Goal: Find specific page/section: Find specific page/section

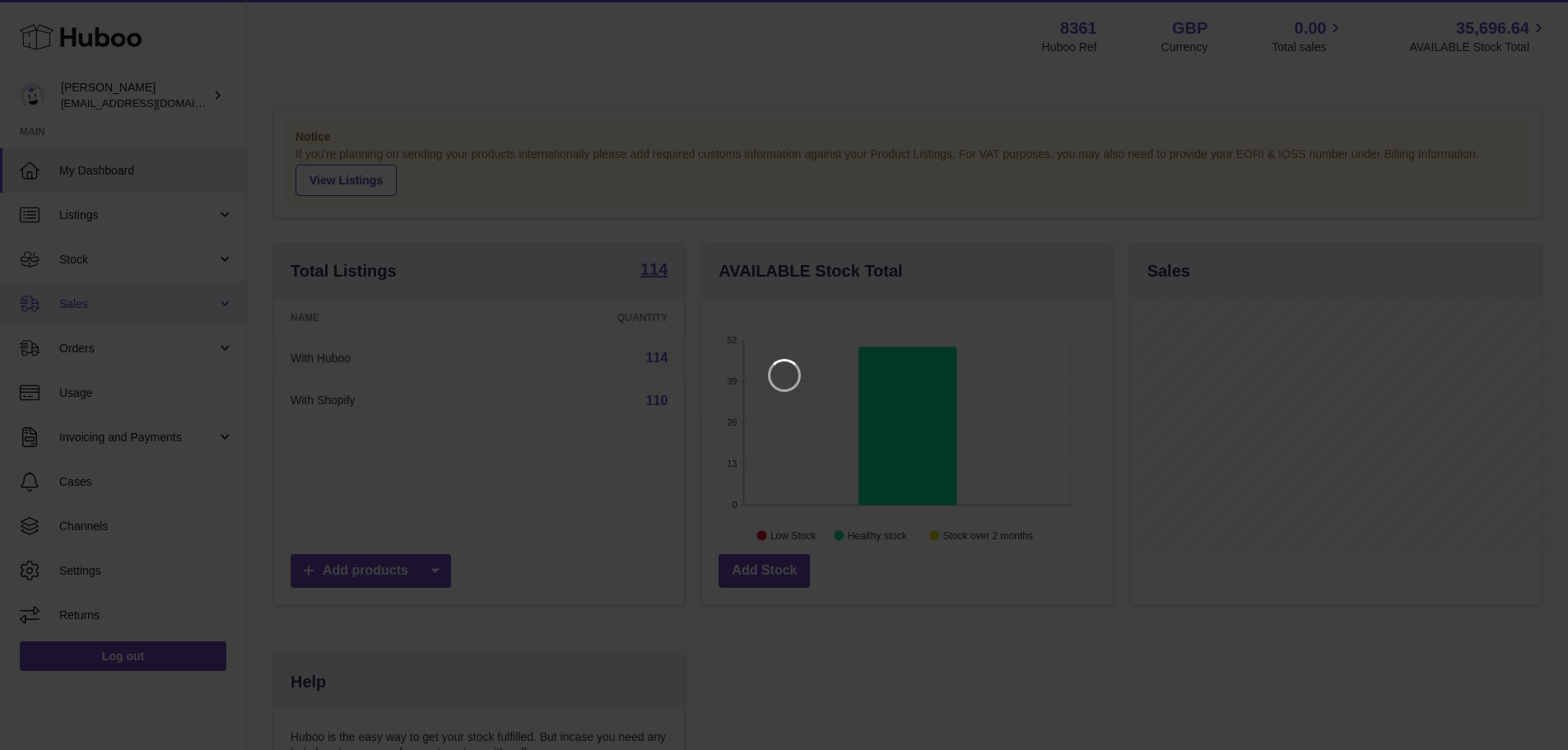
scroll to position [257, 415]
click at [1543, 12] on icon "Close" at bounding box center [1537, 14] width 20 height 20
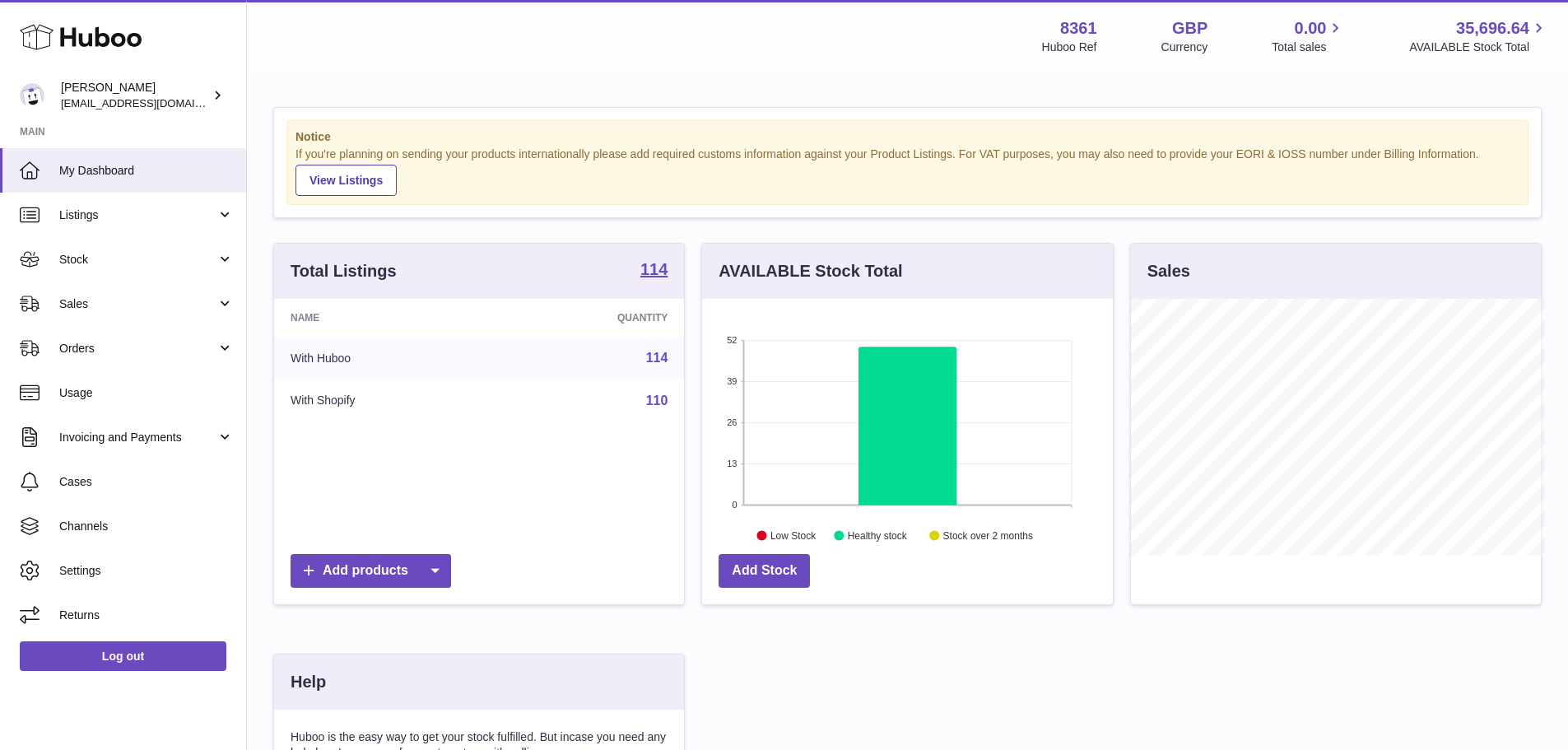
scroll to position [823004, 822877]
click at [107, 312] on link "Sales" at bounding box center [123, 303] width 246 height 44
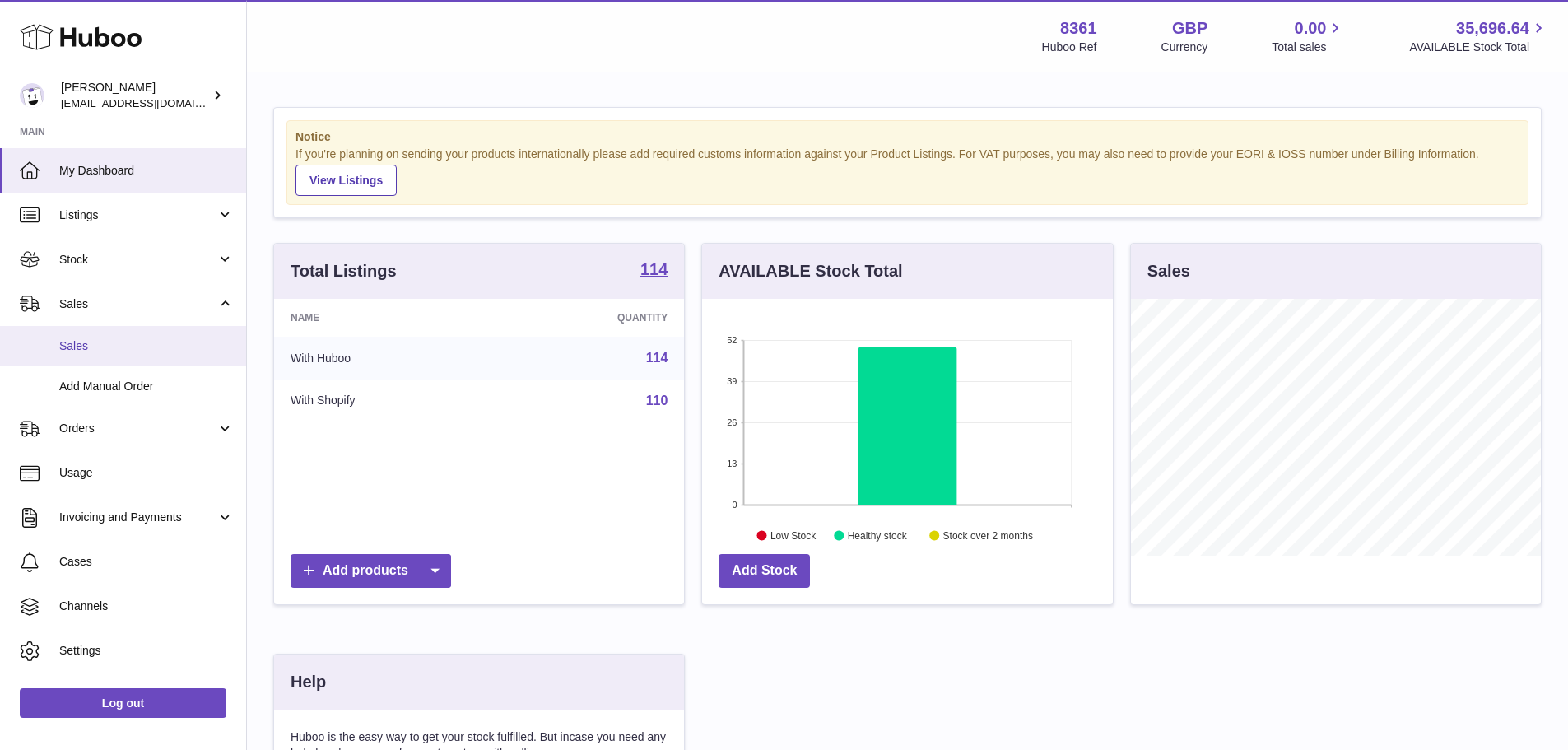
click at [109, 356] on link "Sales" at bounding box center [123, 346] width 246 height 40
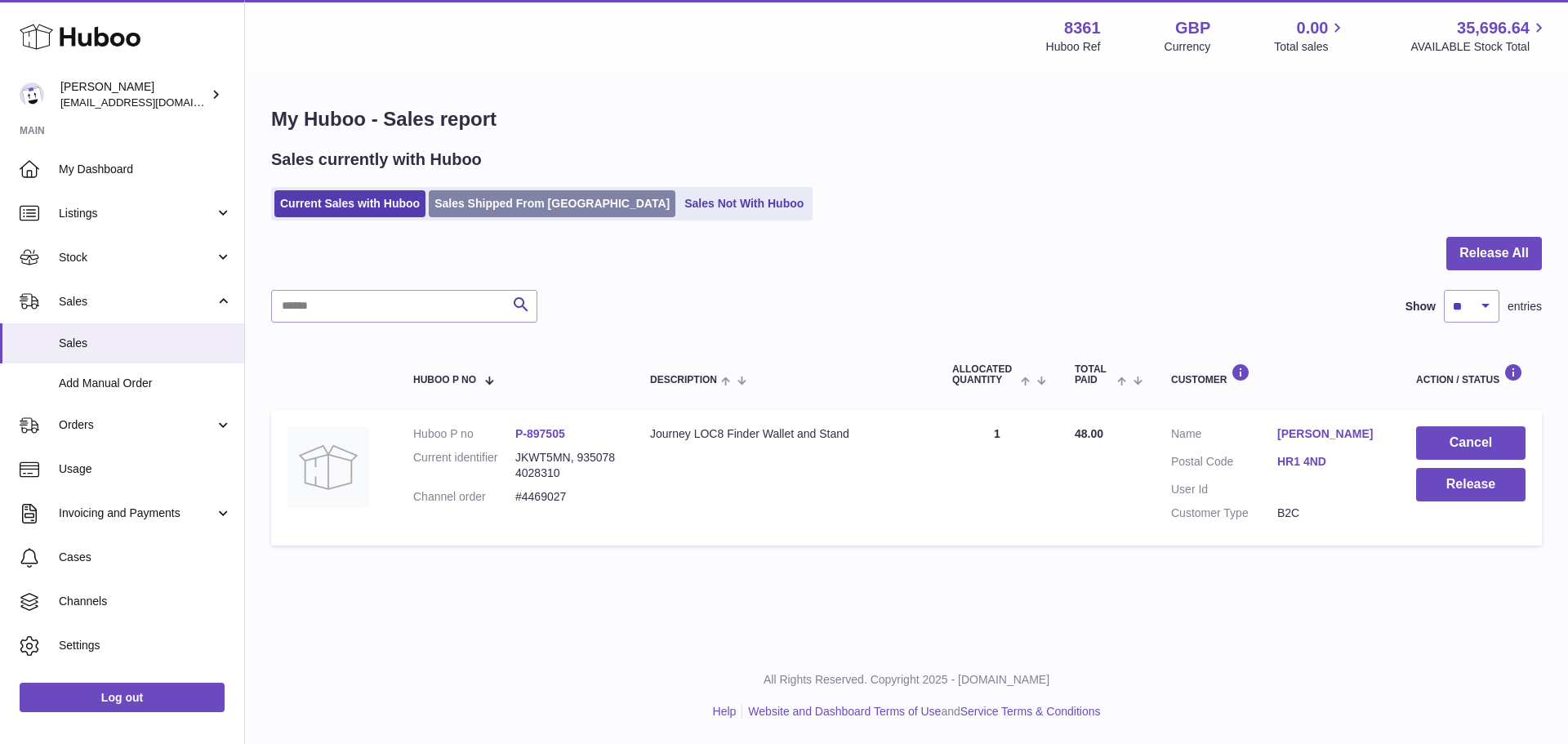
click at [562, 203] on link "Sales Shipped From Huboo" at bounding box center [552, 204] width 247 height 27
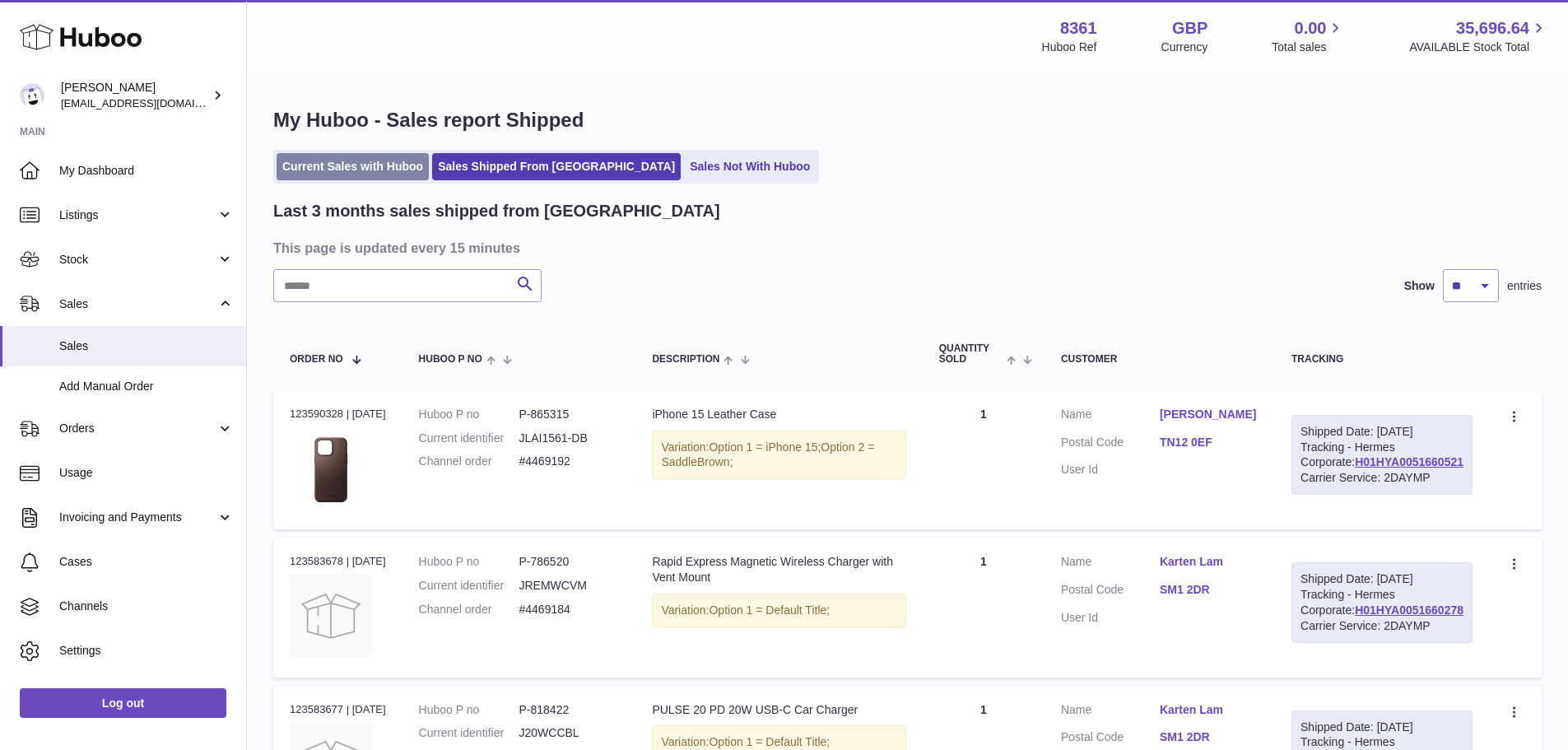
click at [350, 178] on link "Current Sales with Huboo" at bounding box center [353, 166] width 152 height 27
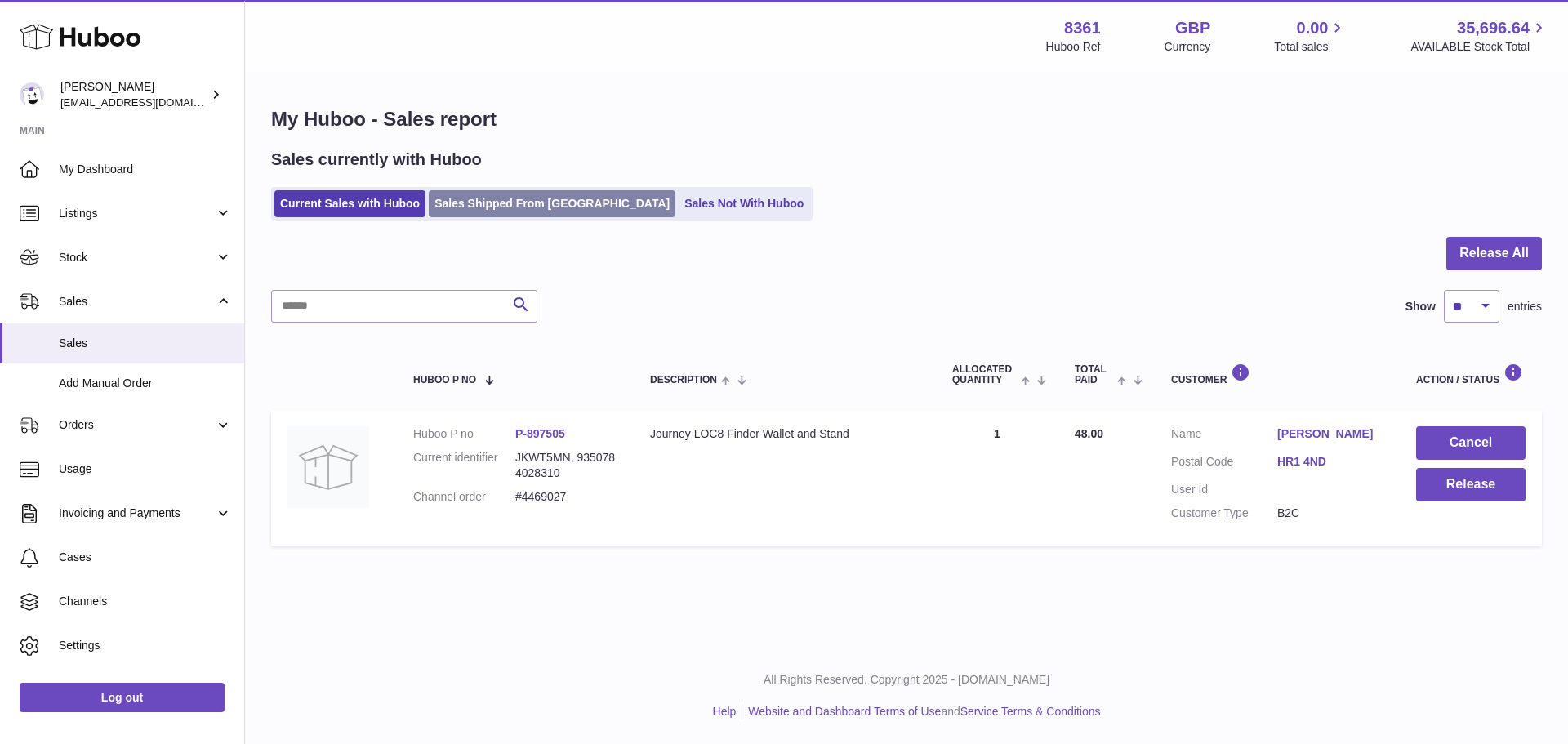
click at [518, 195] on link "Sales Shipped From [GEOGRAPHIC_DATA]" at bounding box center [552, 204] width 247 height 27
